Goal: Task Accomplishment & Management: Manage account settings

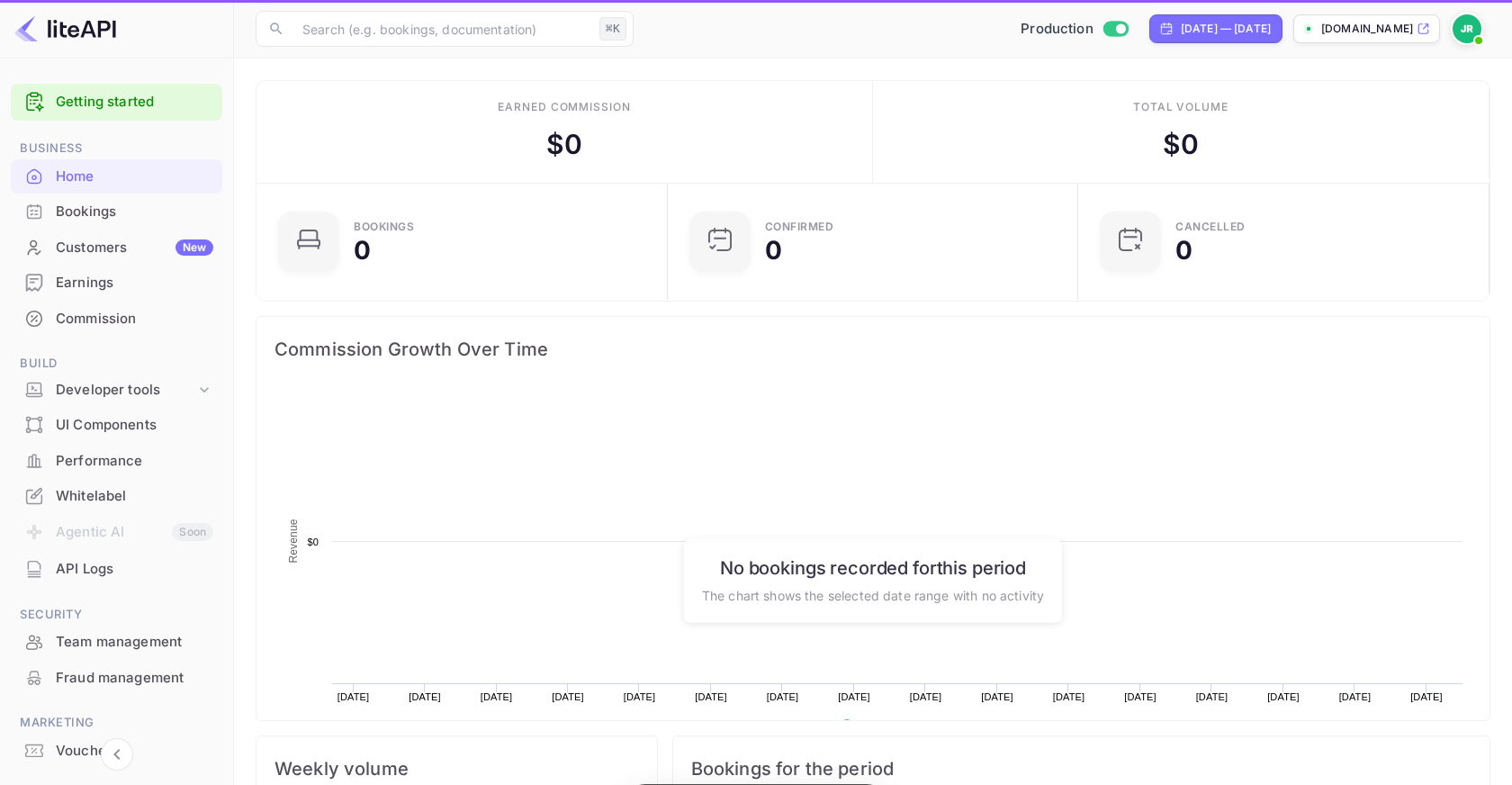
scroll to position [293, 400]
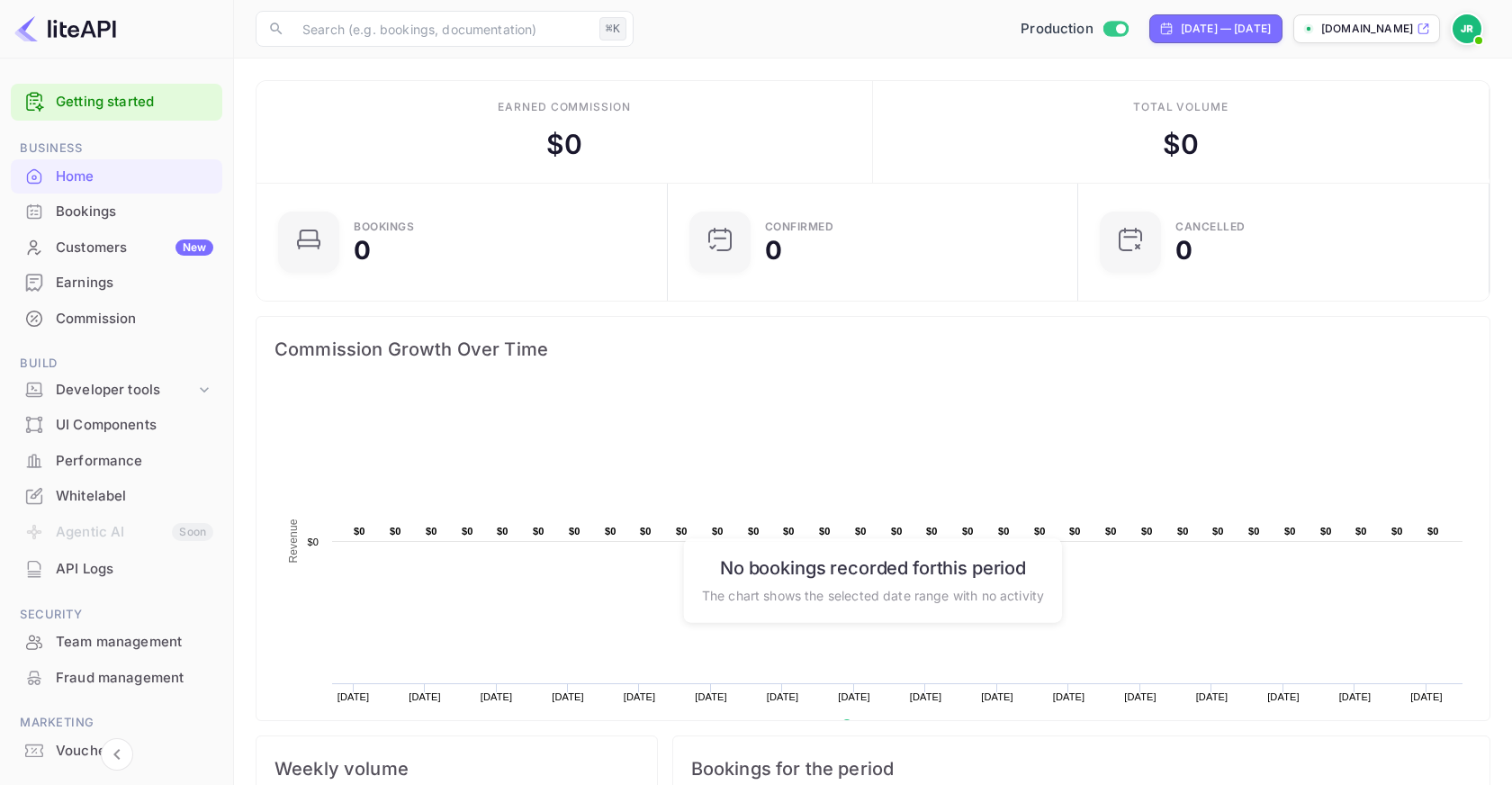
click at [146, 281] on div "Earnings" at bounding box center [134, 283] width 157 height 21
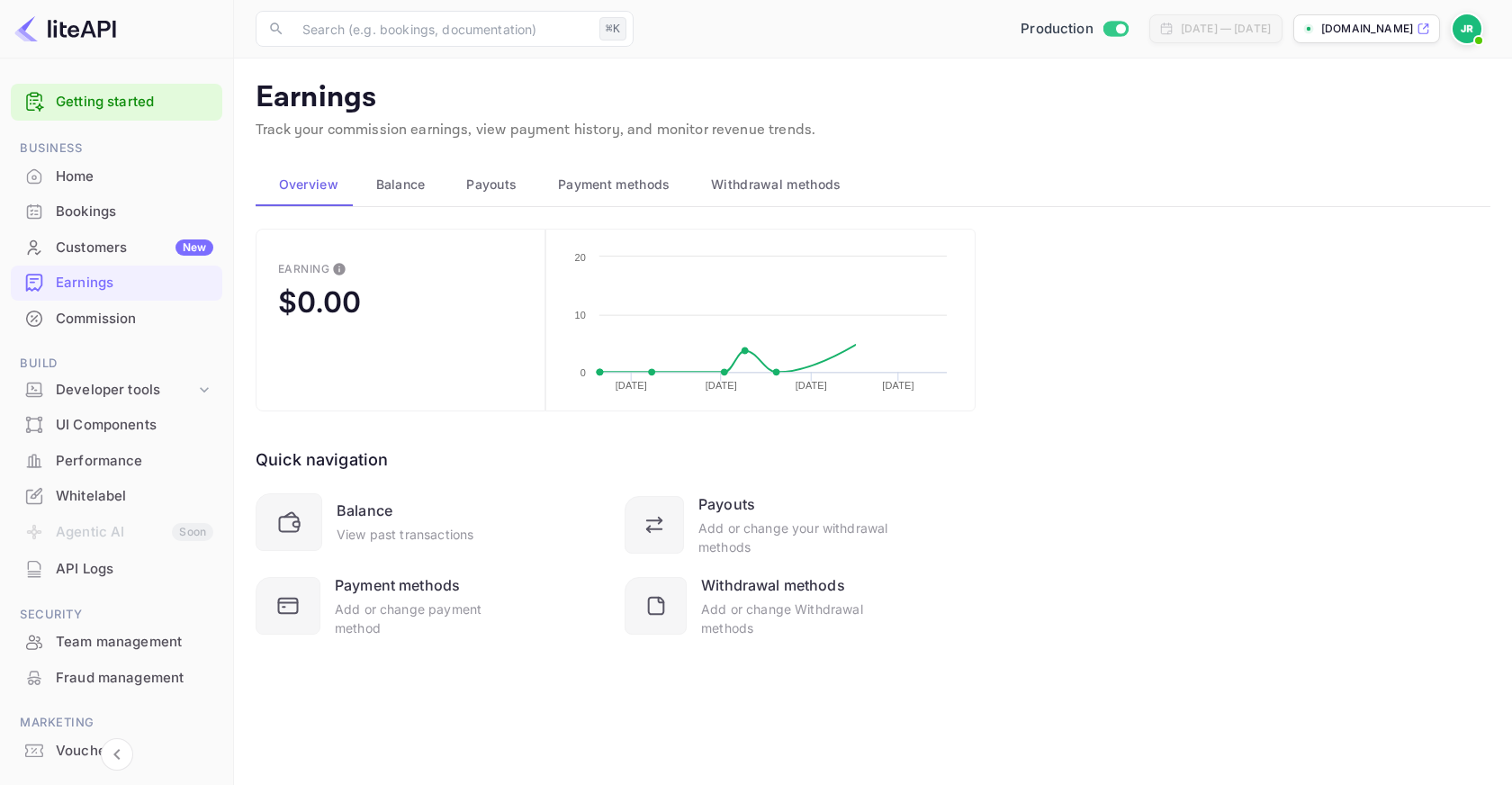
click at [588, 194] on button "Payment methods" at bounding box center [612, 184] width 153 height 43
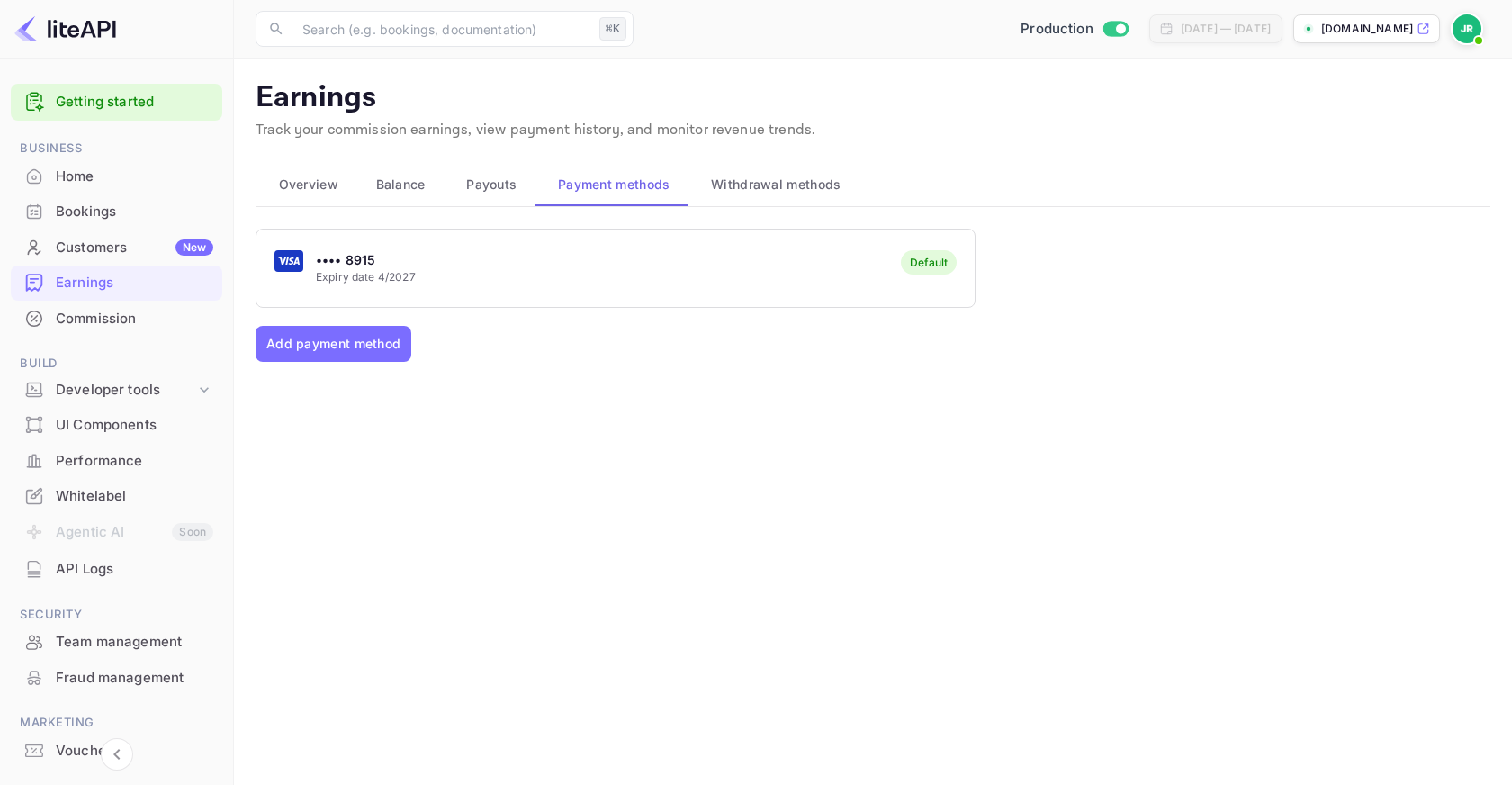
click at [66, 175] on div "Home" at bounding box center [134, 176] width 157 height 21
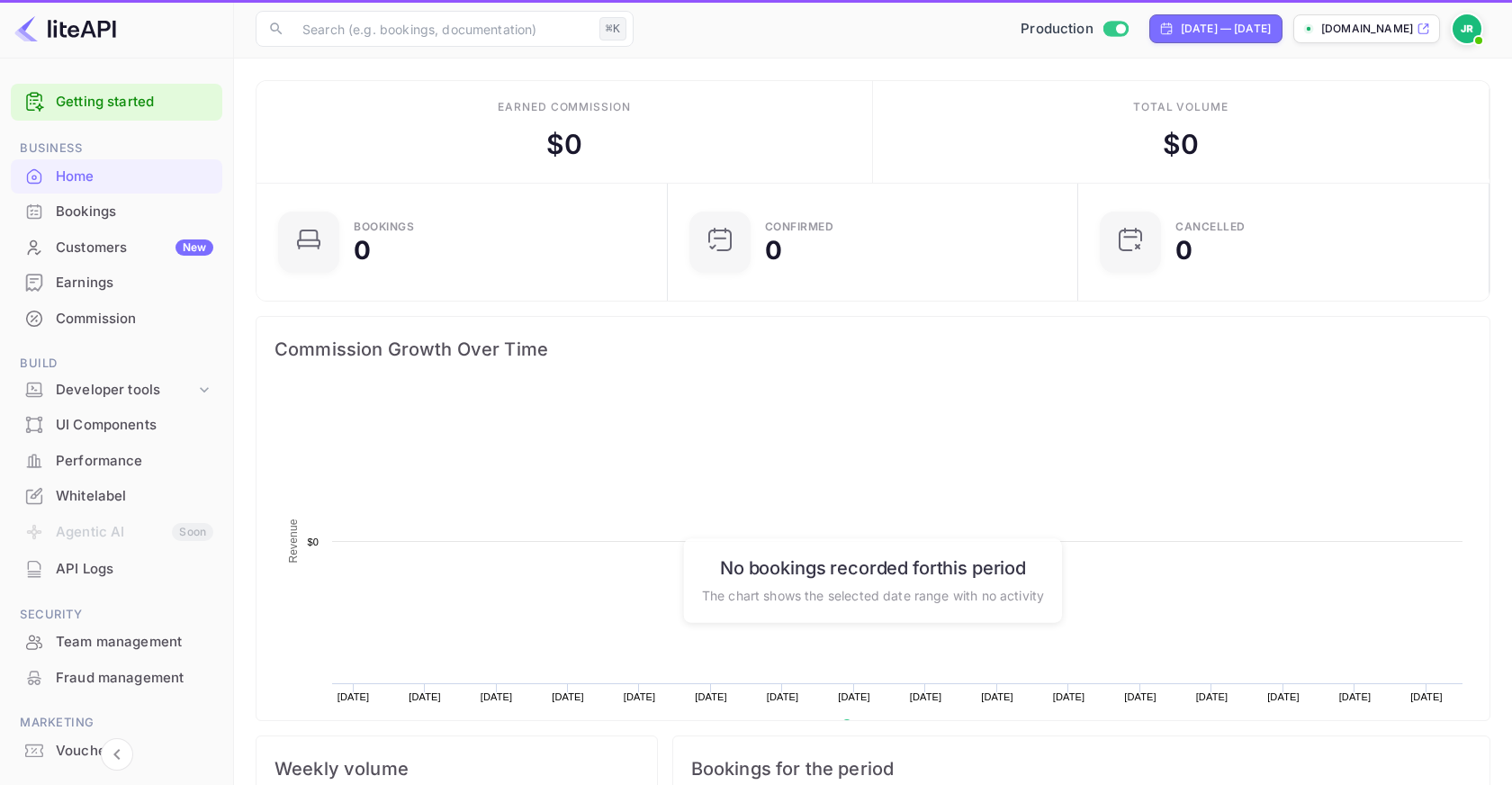
scroll to position [293, 400]
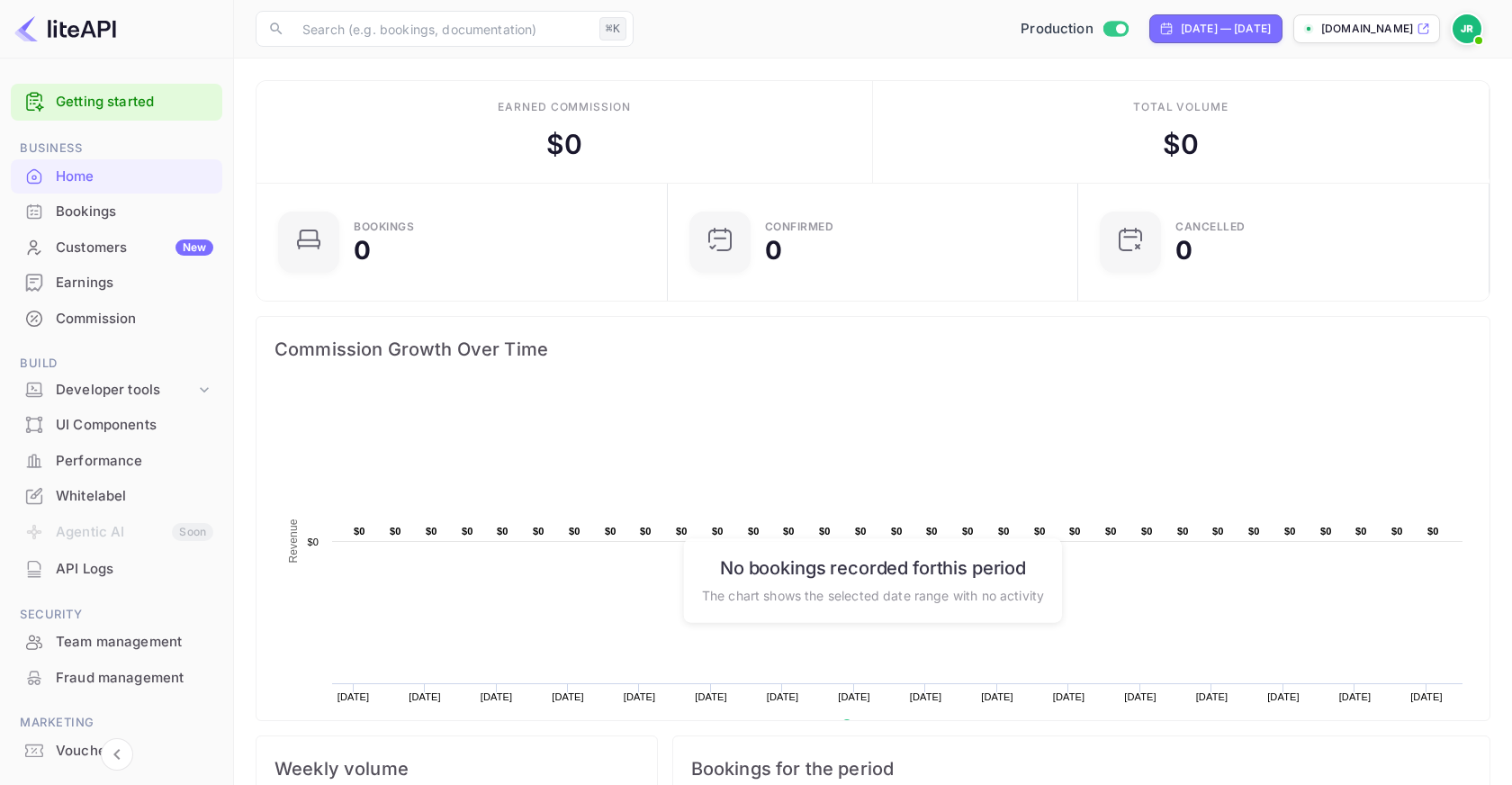
click at [49, 135] on ul "Getting started Business Home Bookings Customers New Earnings Commission Build …" at bounding box center [117, 460] width 211 height 767
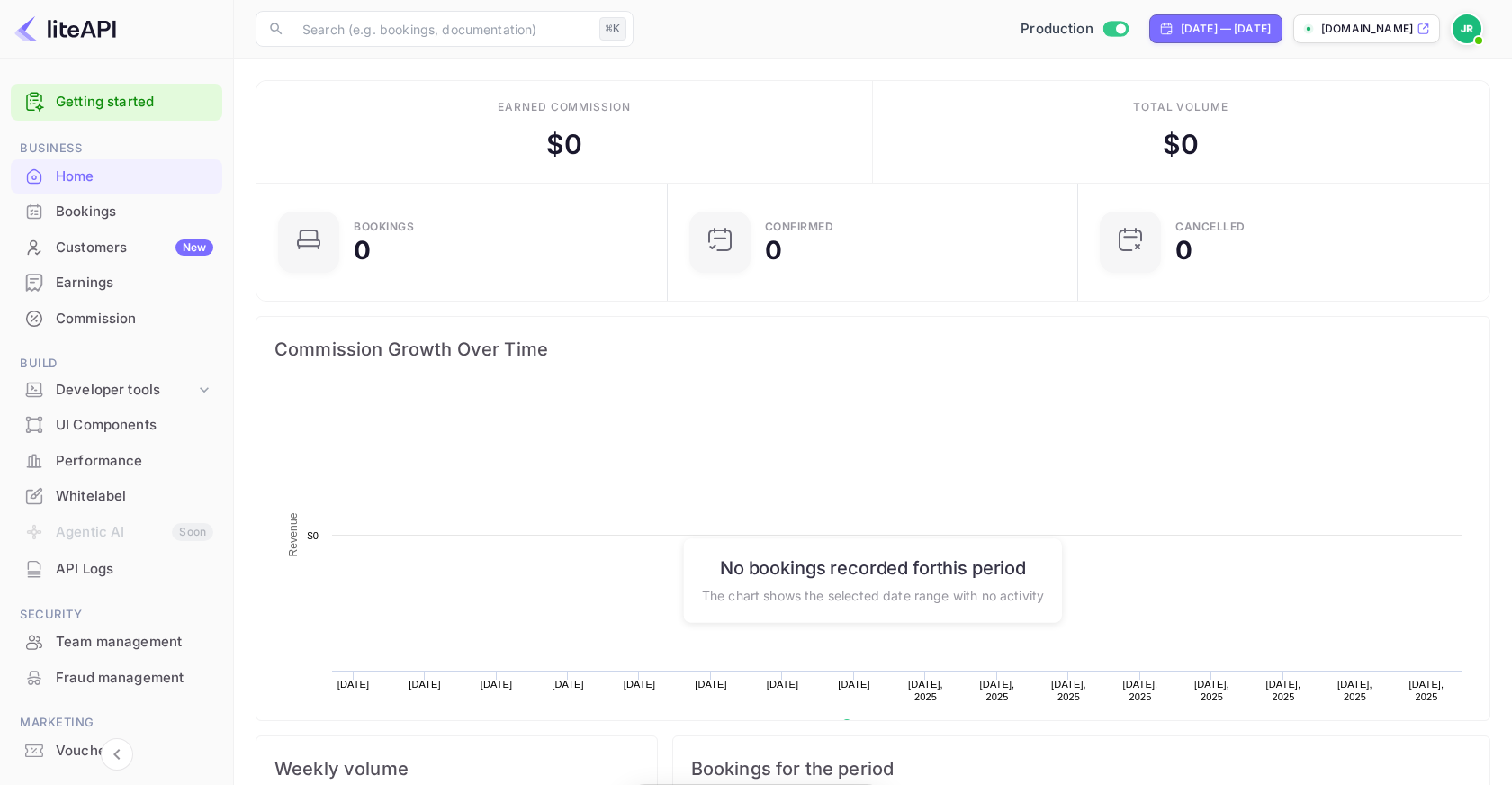
scroll to position [293, 400]
click at [1465, 22] on img at bounding box center [1466, 28] width 29 height 29
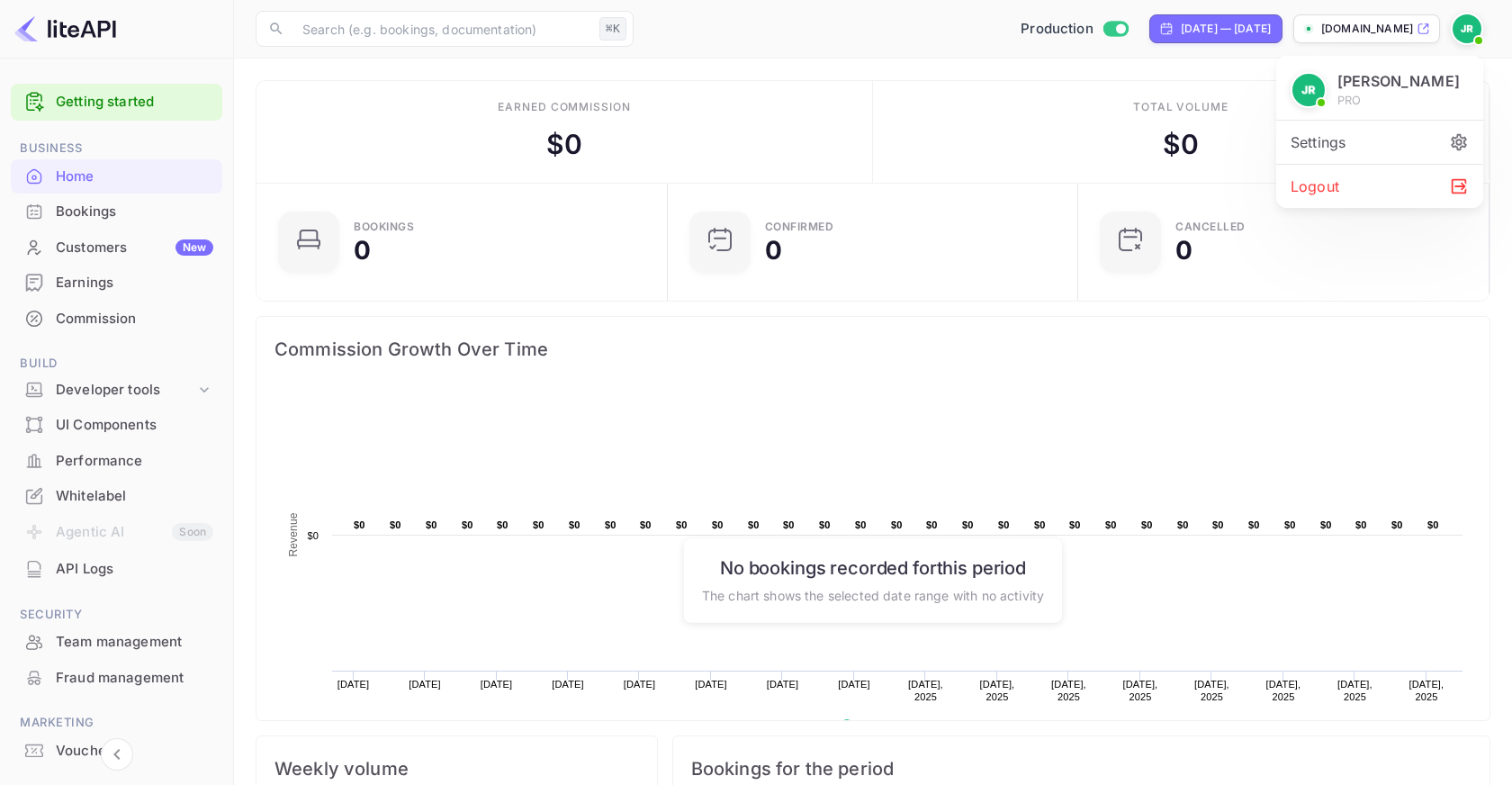
click at [1330, 176] on div "Logout" at bounding box center [1380, 185] width 207 height 43
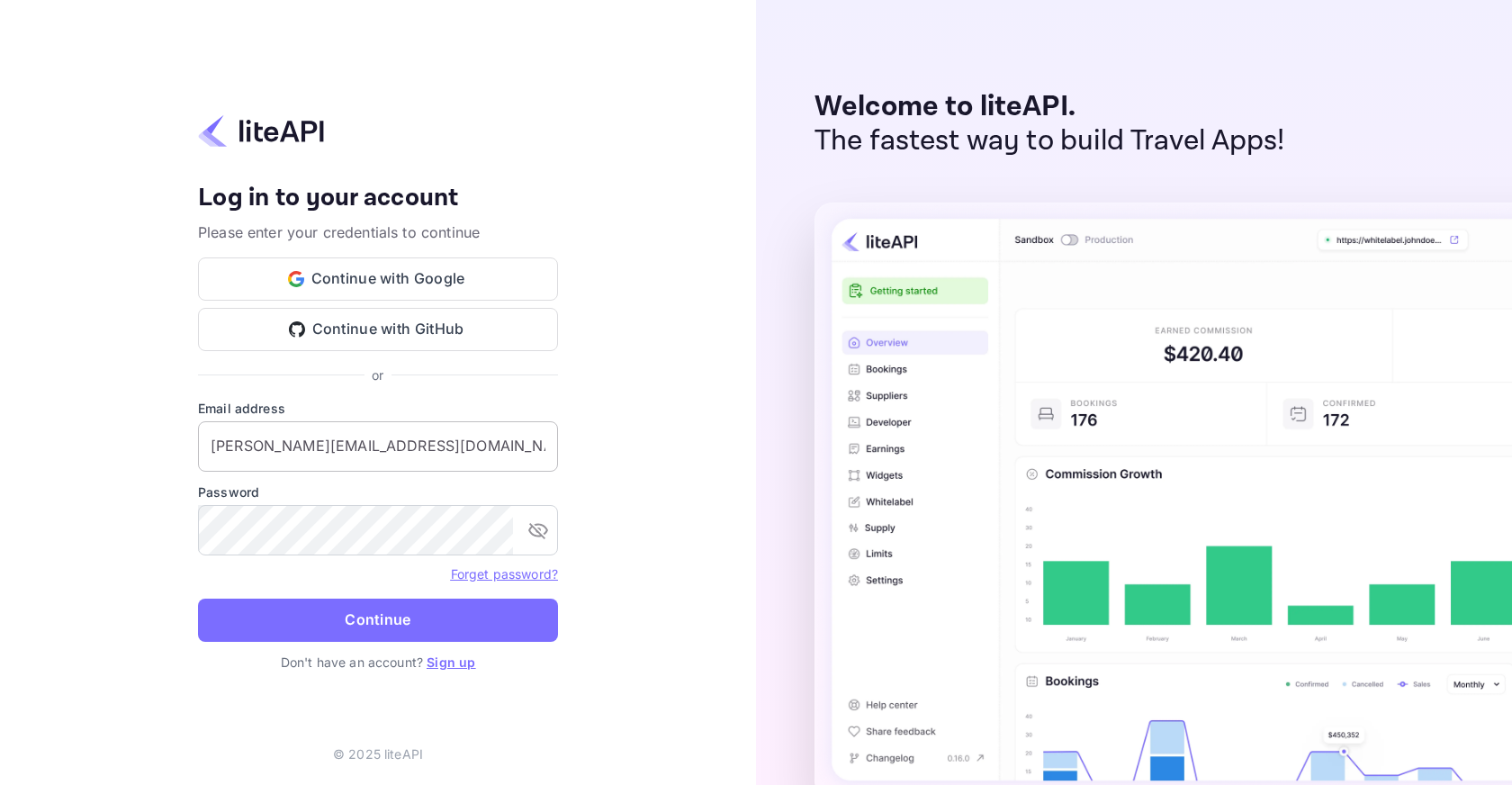
click at [378, 454] on input "j.richards@nuitee.com" at bounding box center [378, 446] width 360 height 51
type input "j.richards+credit@nuitee.com"
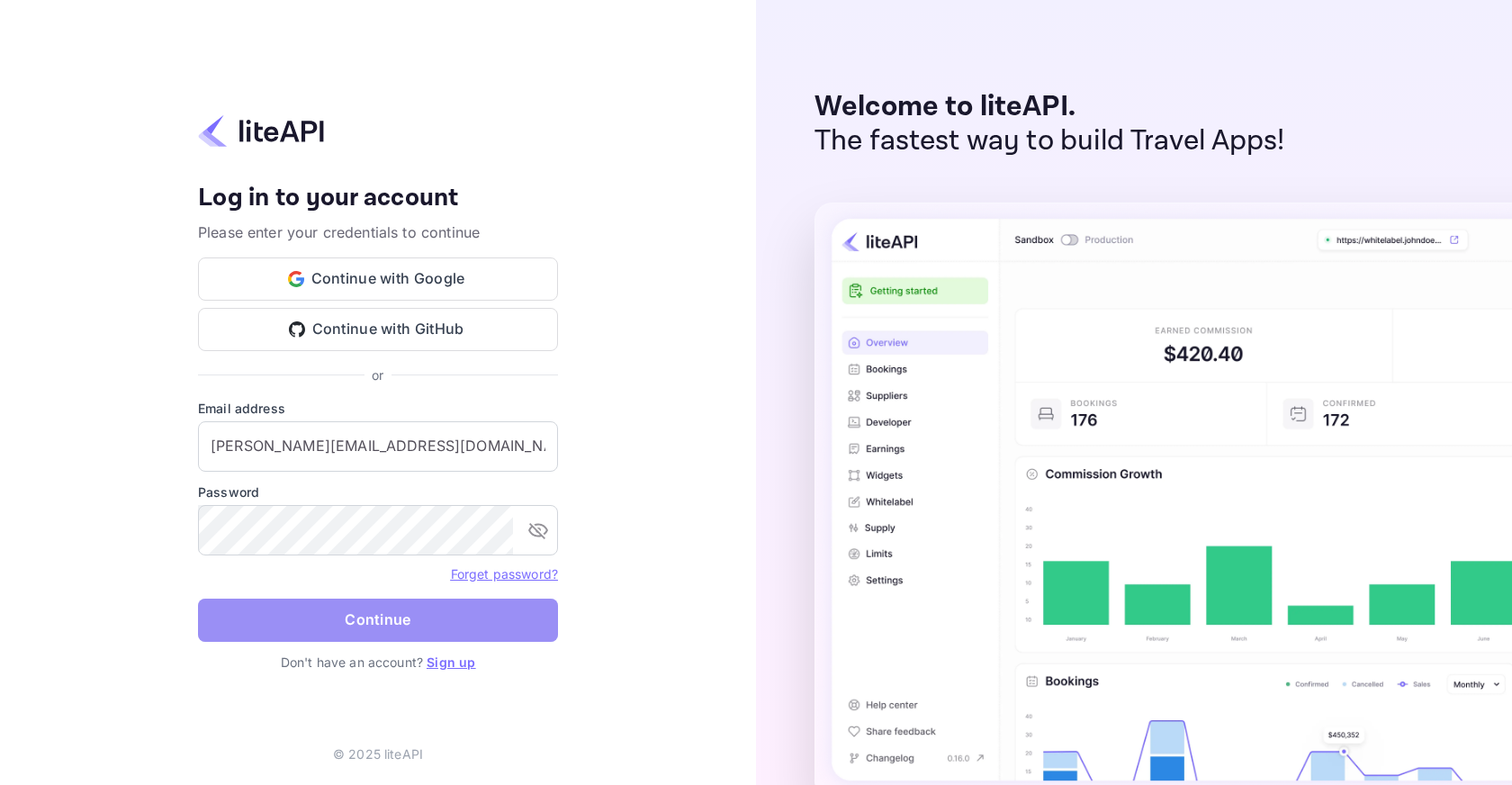
click at [543, 626] on button "Continue" at bounding box center [378, 620] width 360 height 43
